Goal: Information Seeking & Learning: Learn about a topic

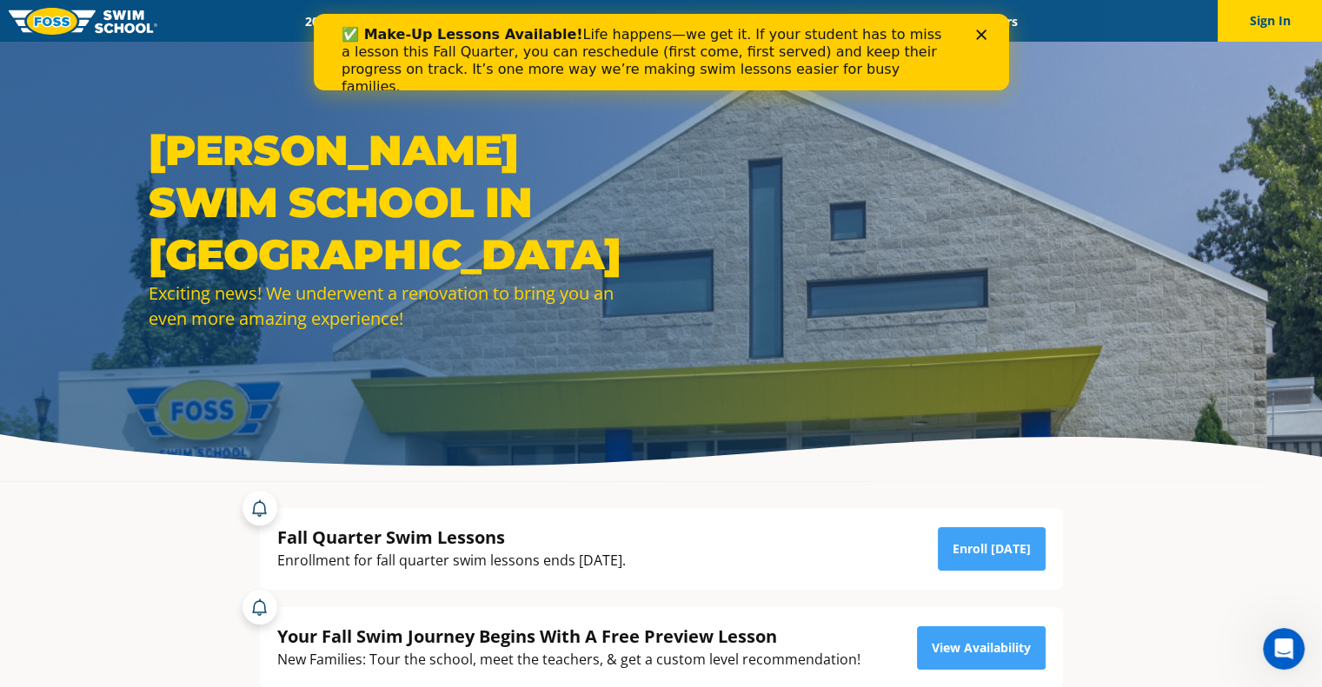
click at [980, 36] on polygon "Close" at bounding box center [980, 35] width 10 height 10
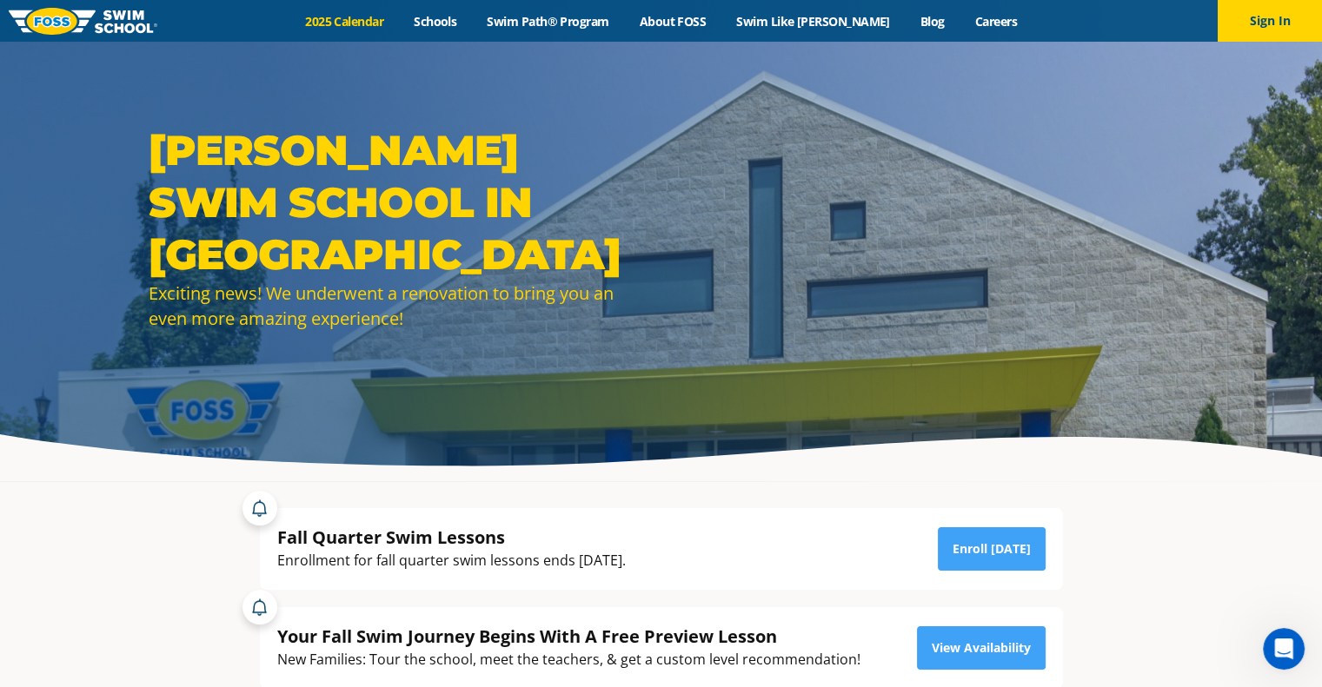
click at [384, 13] on link "2025 Calendar" at bounding box center [344, 21] width 109 height 17
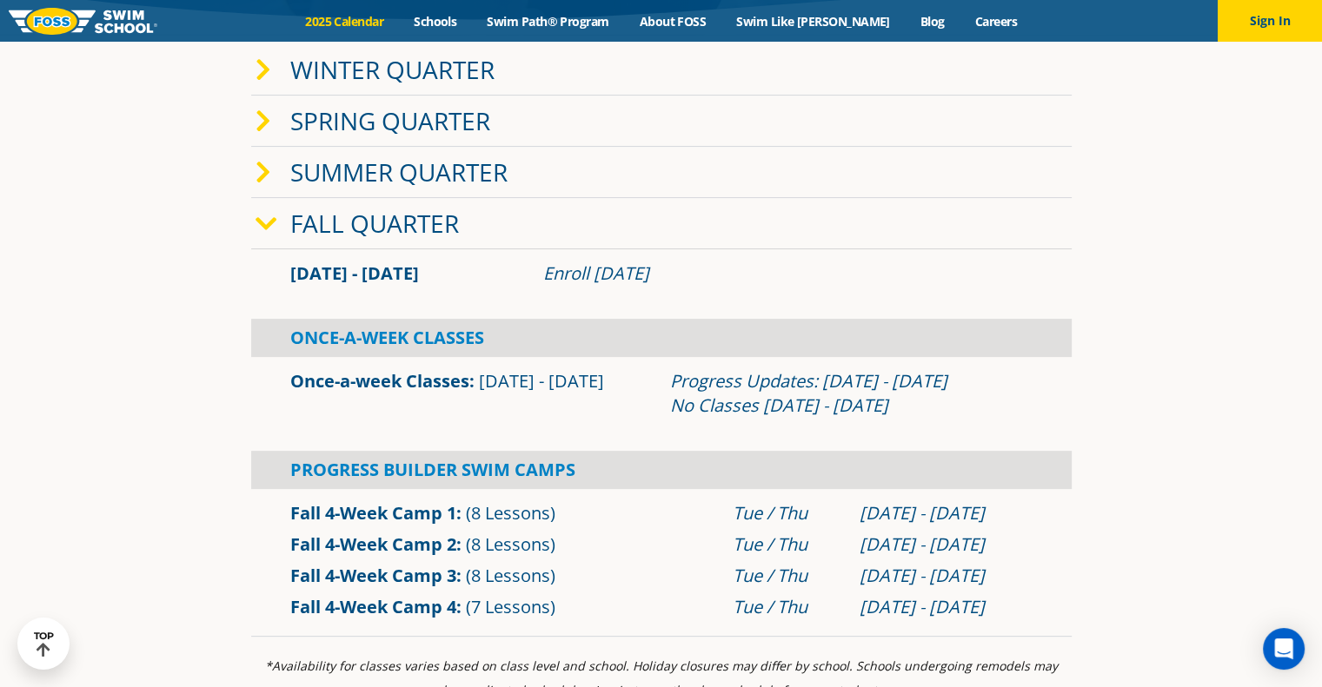
scroll to position [473, 0]
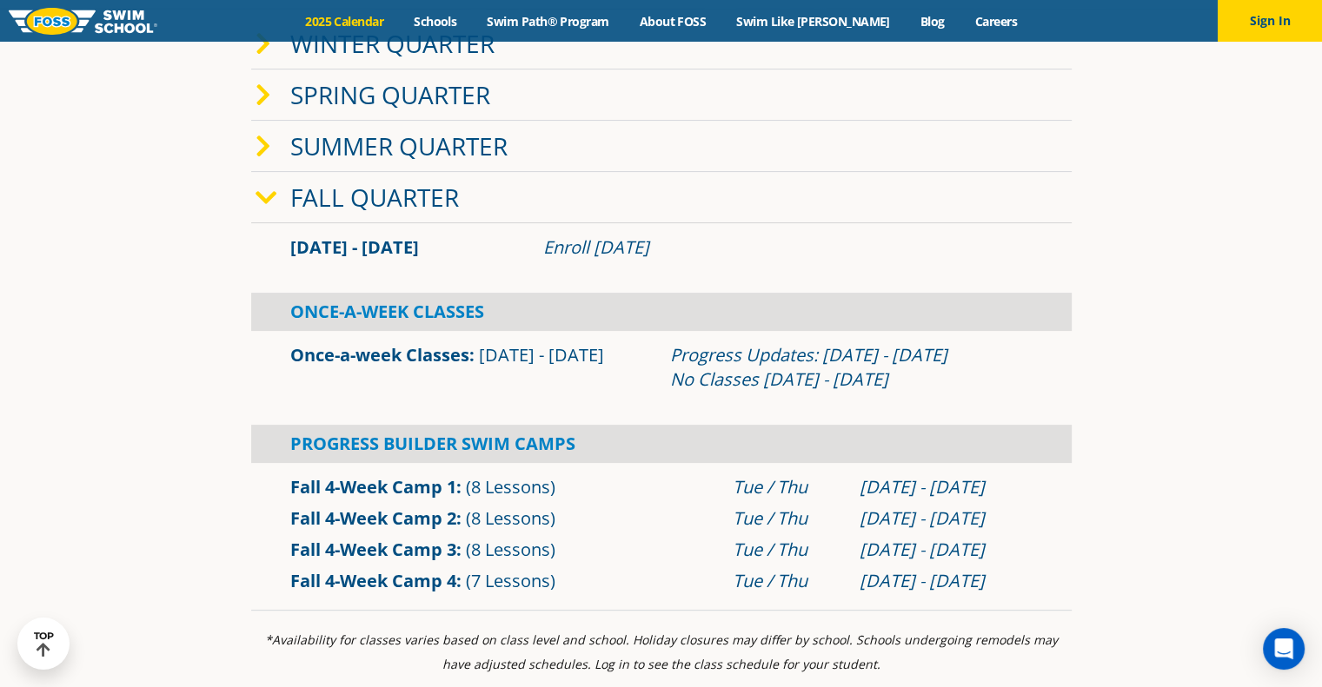
click at [825, 457] on div "Progress Builder Swim Camps" at bounding box center [661, 444] width 820 height 38
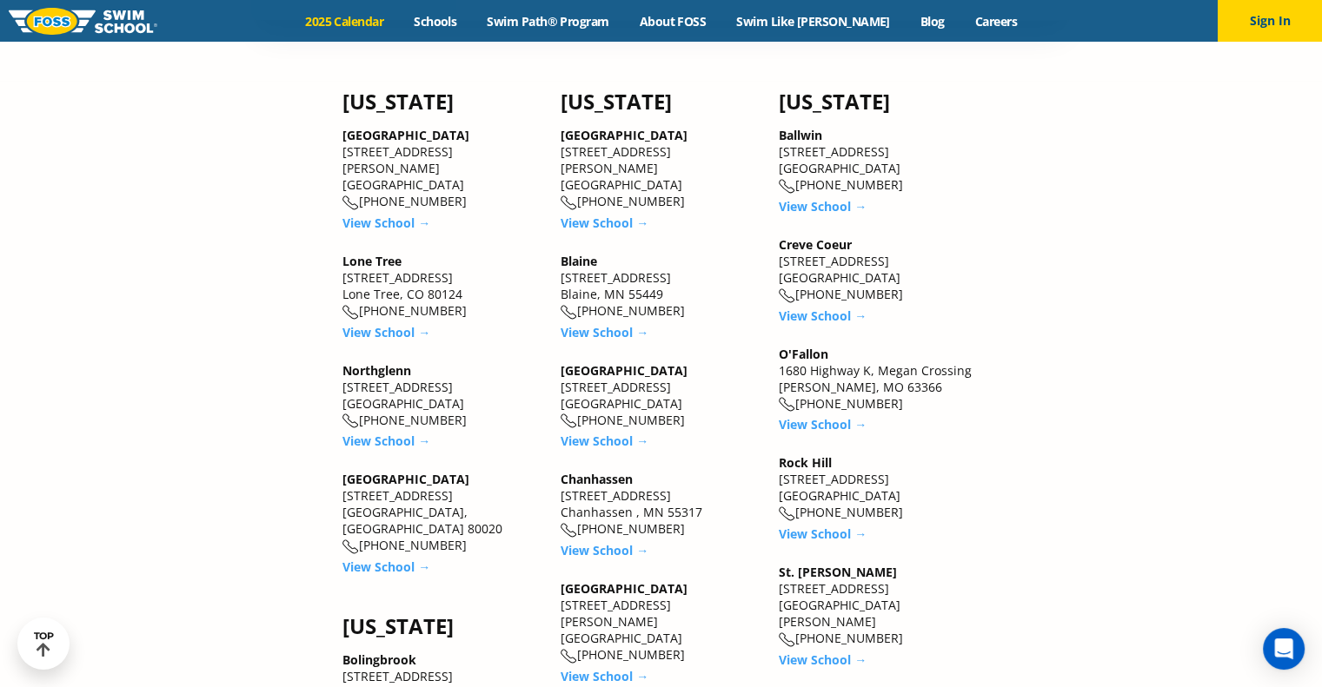
scroll to position [1684, 0]
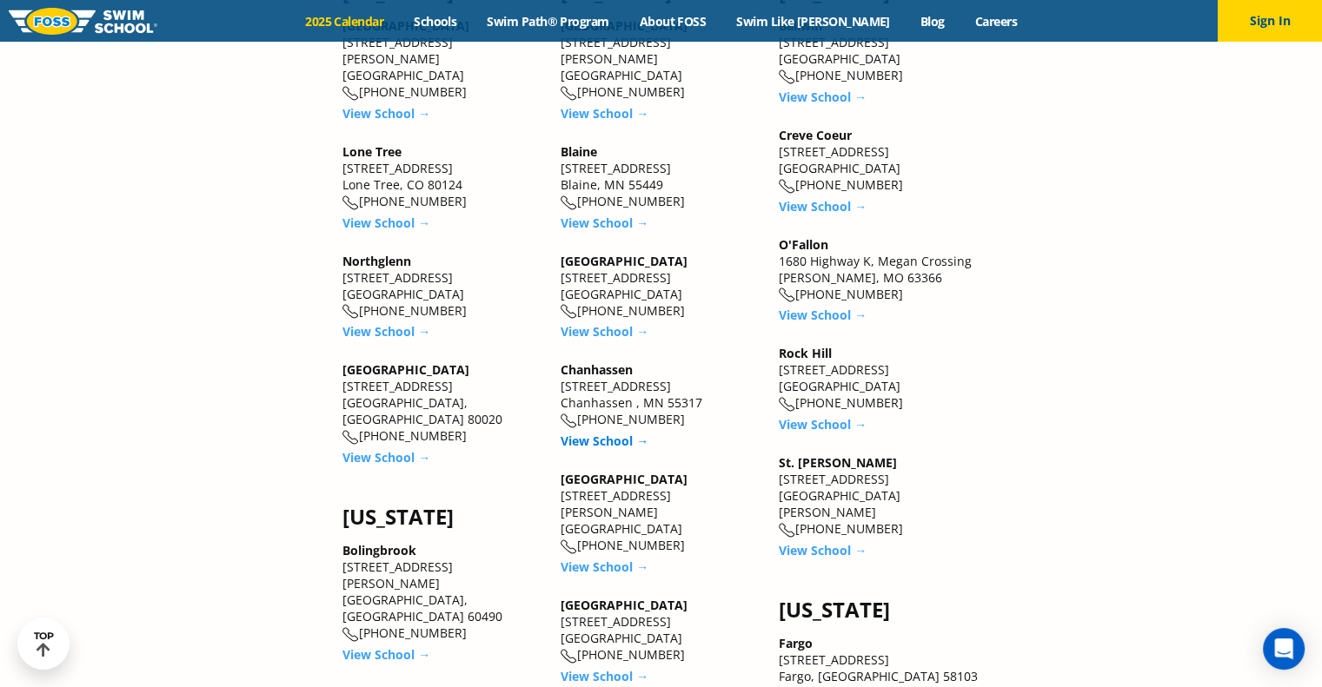
click at [598, 433] on link "View School →" at bounding box center [604, 441] width 88 height 17
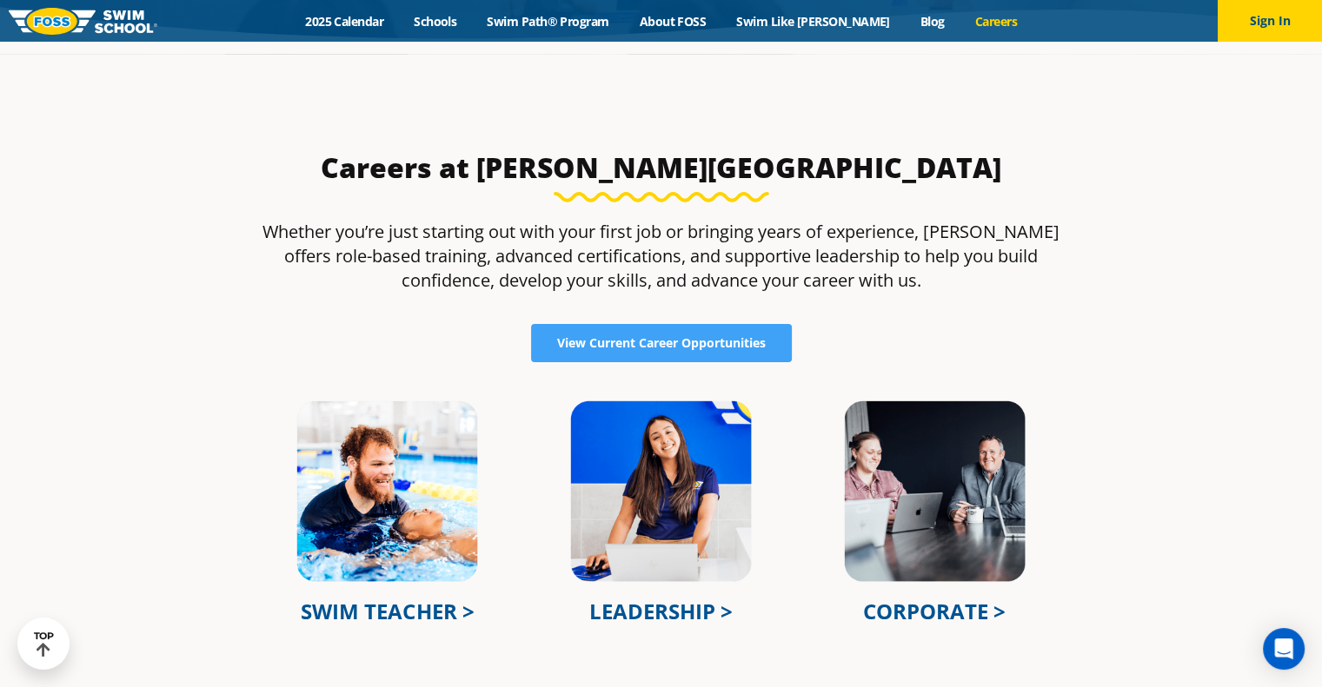
scroll to position [580, 0]
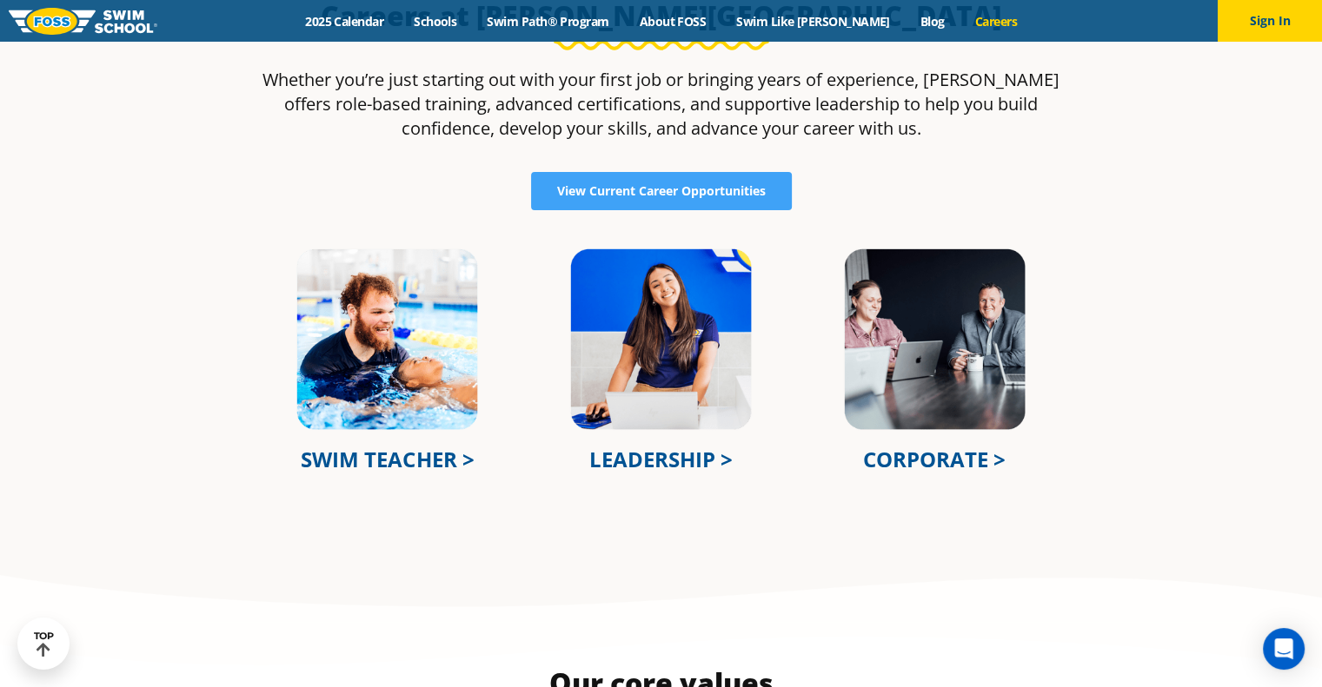
click at [674, 456] on link "LEADERSHIP >" at bounding box center [660, 459] width 143 height 29
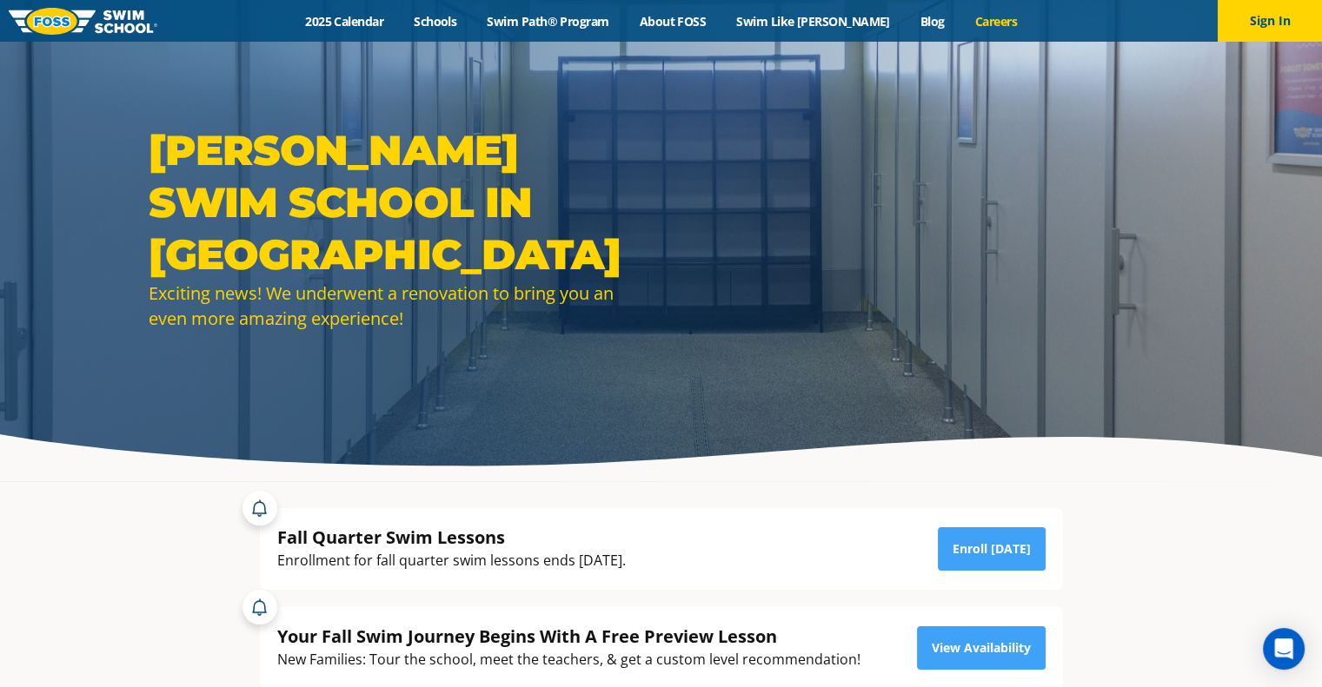
click at [959, 25] on link "Careers" at bounding box center [995, 21] width 72 height 17
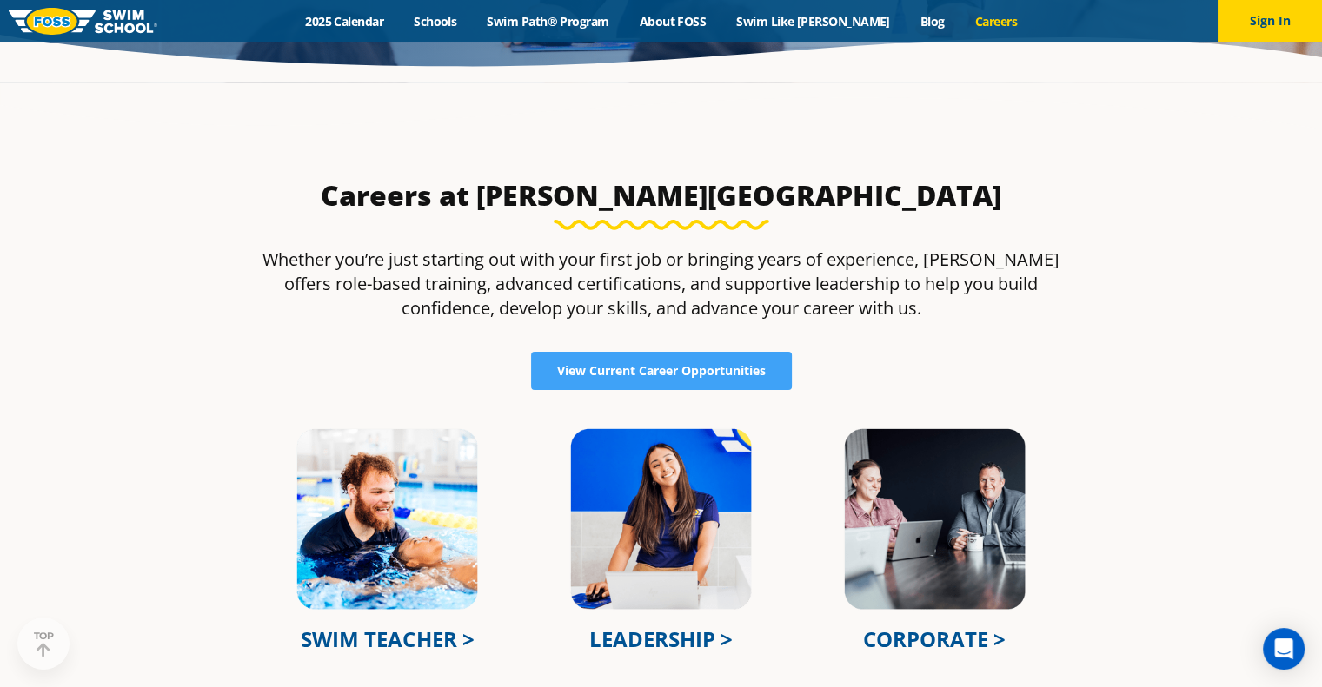
scroll to position [421, 0]
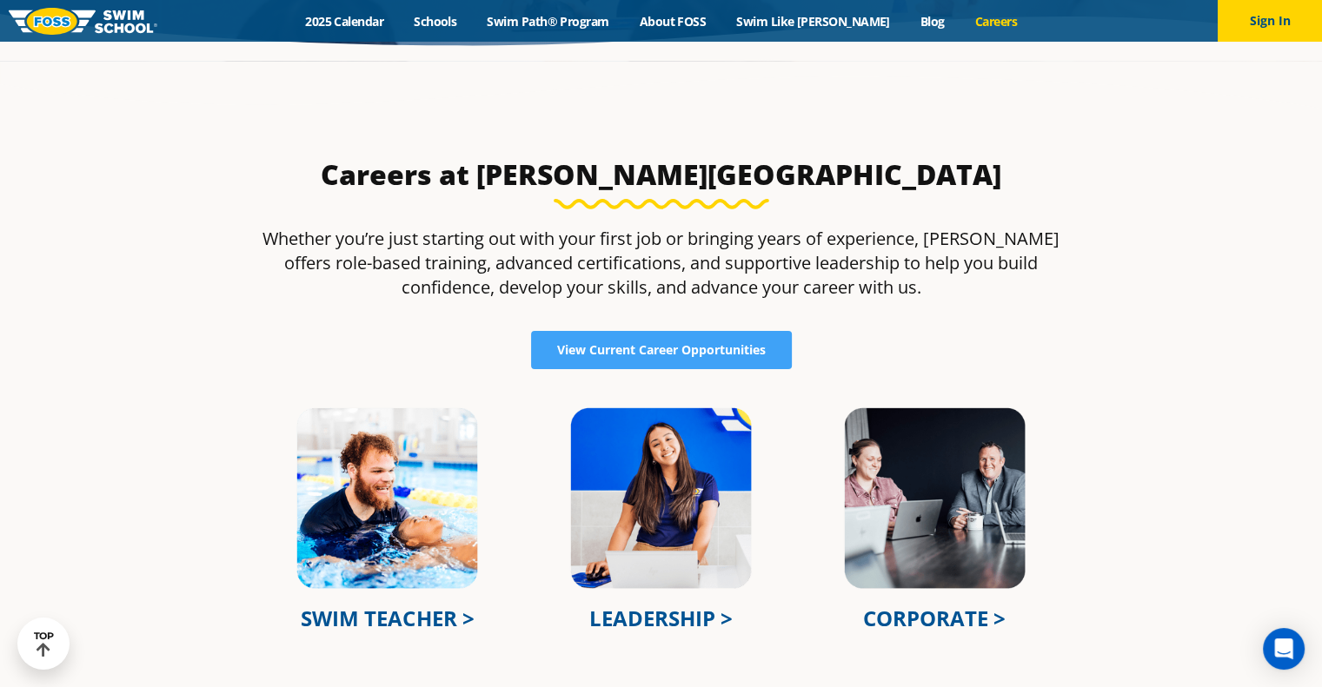
click at [927, 612] on link "CORPORATE >" at bounding box center [934, 618] width 143 height 29
